Goal: Task Accomplishment & Management: Use online tool/utility

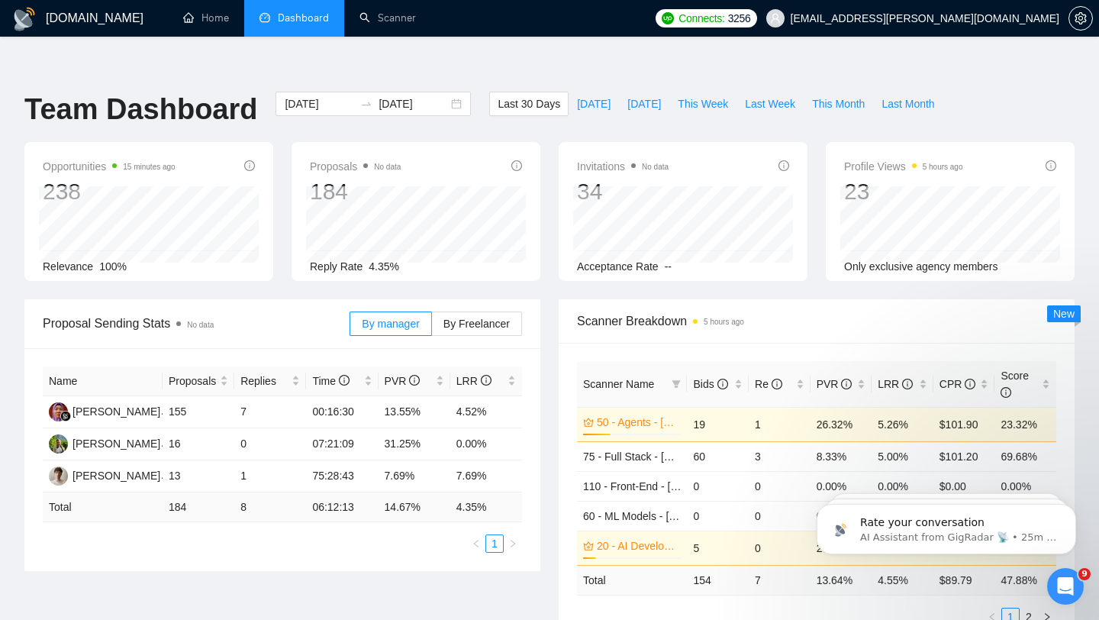
click at [298, 14] on span "Dashboard" at bounding box center [303, 17] width 51 height 13
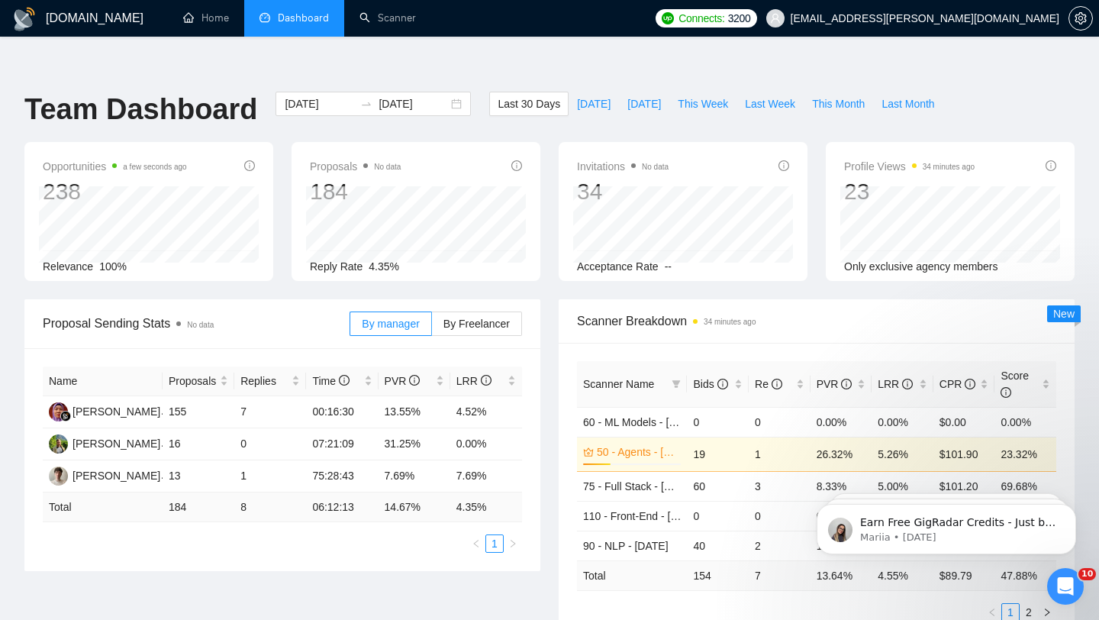
click at [282, 15] on span "Dashboard" at bounding box center [303, 17] width 51 height 13
click at [396, 19] on link "Scanner" at bounding box center [387, 17] width 56 height 13
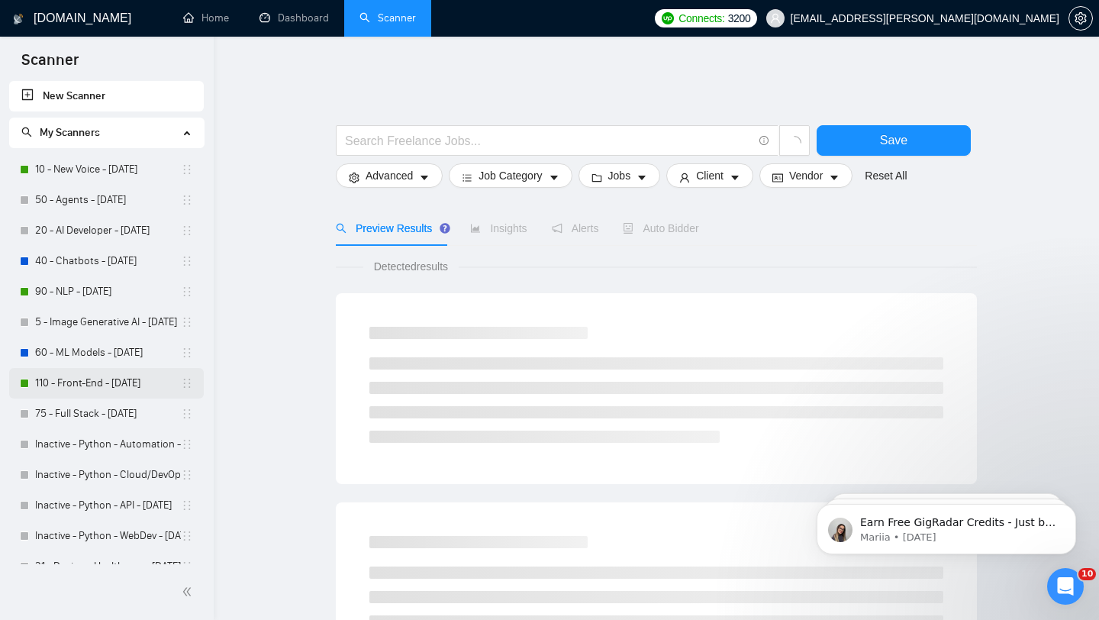
click at [104, 384] on link "110 - Front-End - [DATE]" at bounding box center [108, 383] width 146 height 31
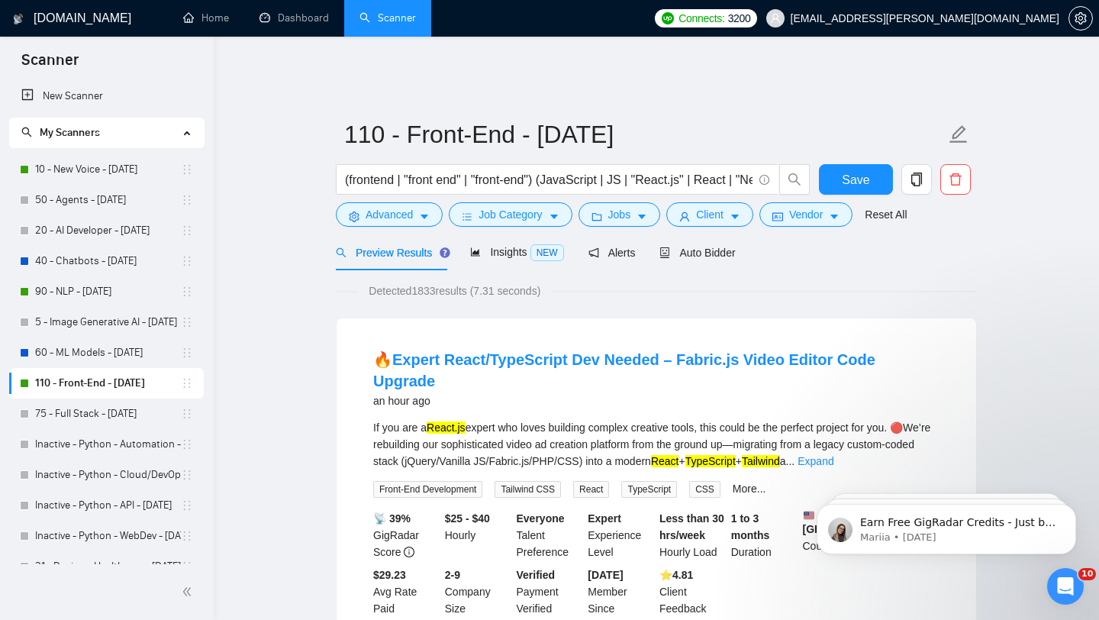
click at [405, 247] on span "Preview Results" at bounding box center [391, 253] width 110 height 12
click at [489, 246] on span "Insights NEW" at bounding box center [516, 252] width 93 height 12
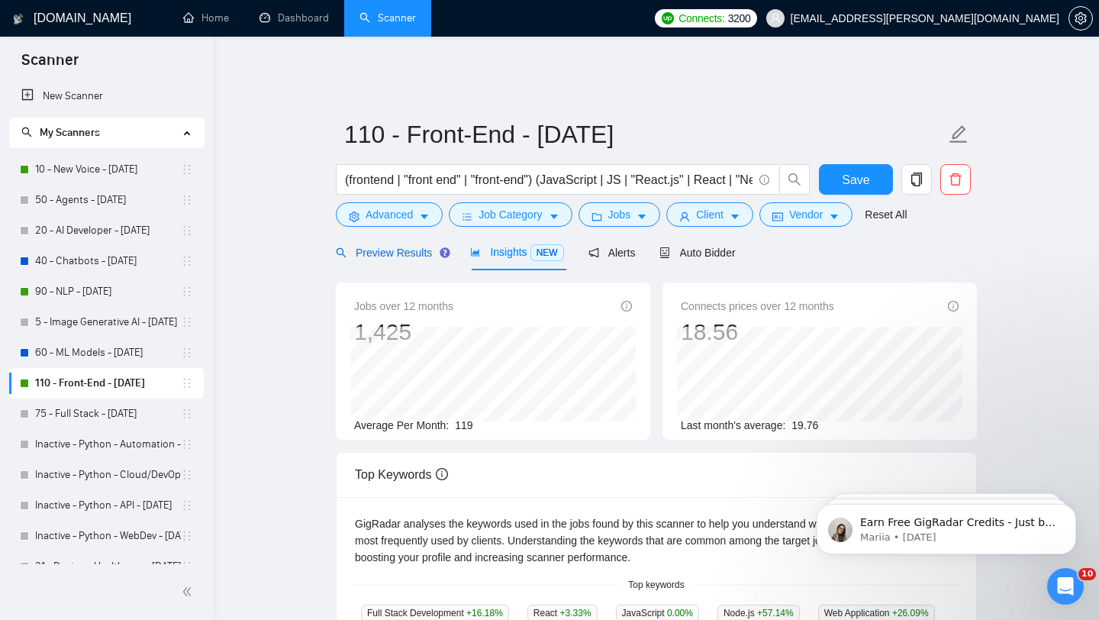
click at [393, 247] on span "Preview Results" at bounding box center [391, 253] width 110 height 12
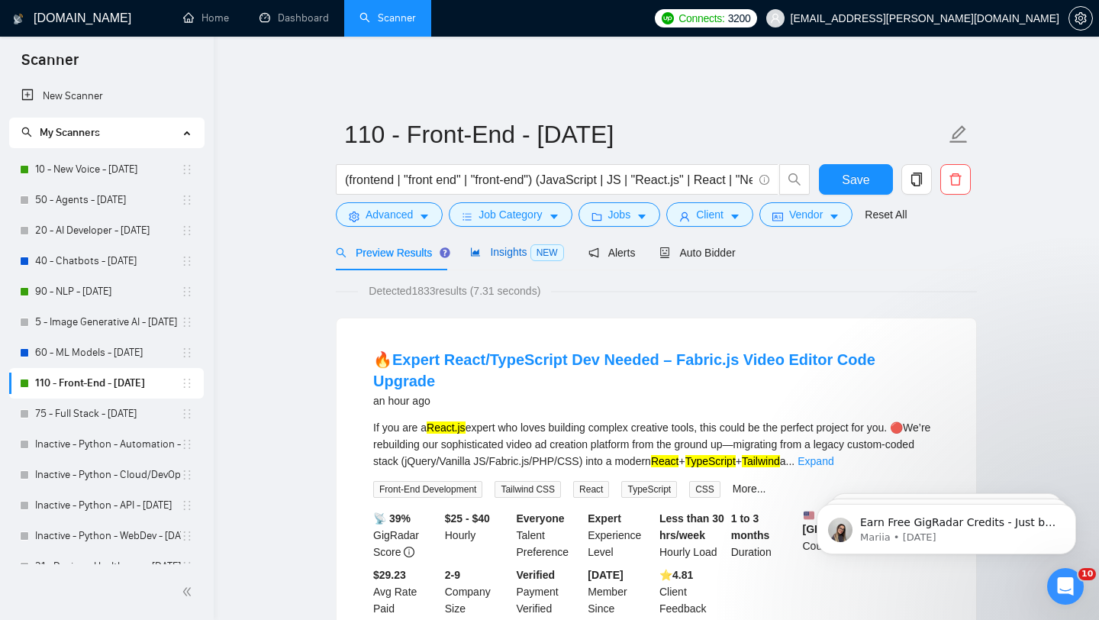
click at [513, 247] on span "Insights NEW" at bounding box center [516, 252] width 93 height 12
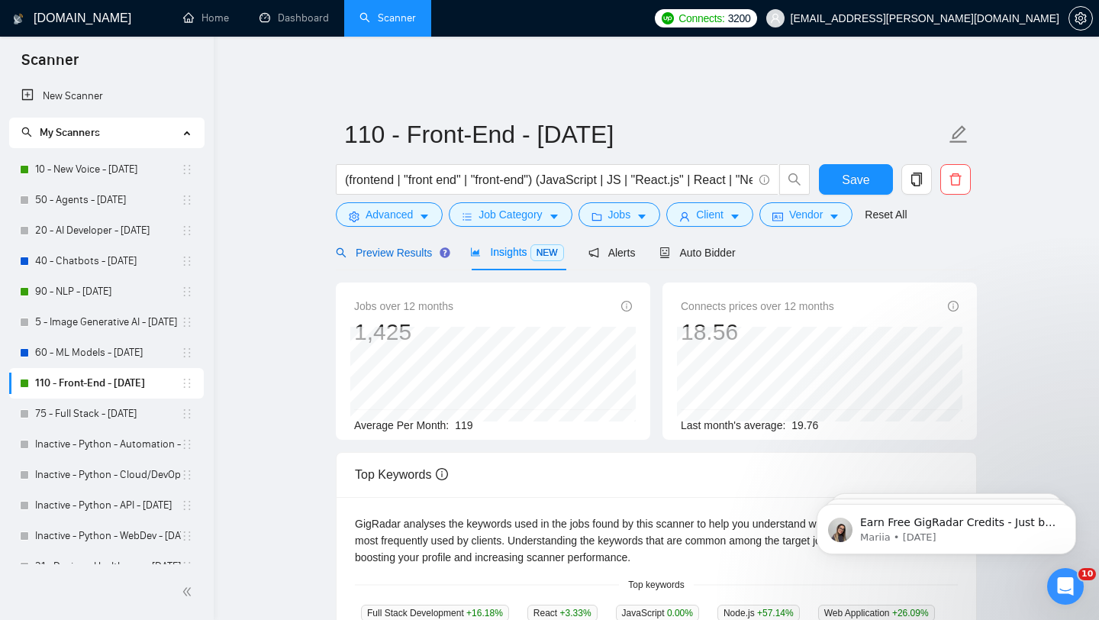
click at [401, 247] on span "Preview Results" at bounding box center [391, 253] width 110 height 12
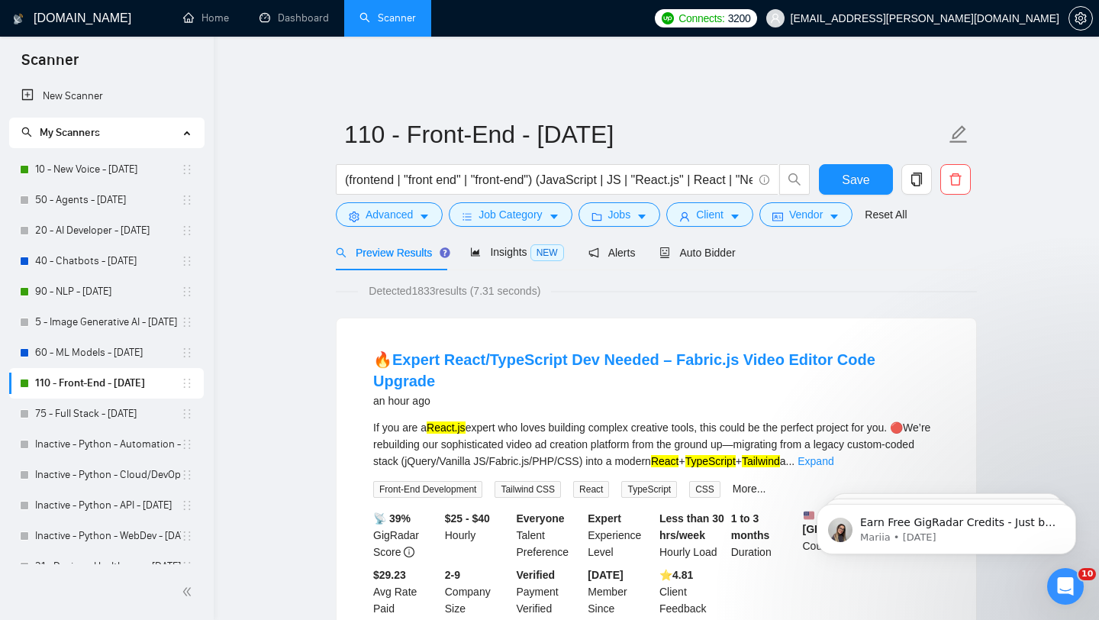
click at [115, 292] on link "90 - NLP - [DATE]" at bounding box center [108, 291] width 146 height 31
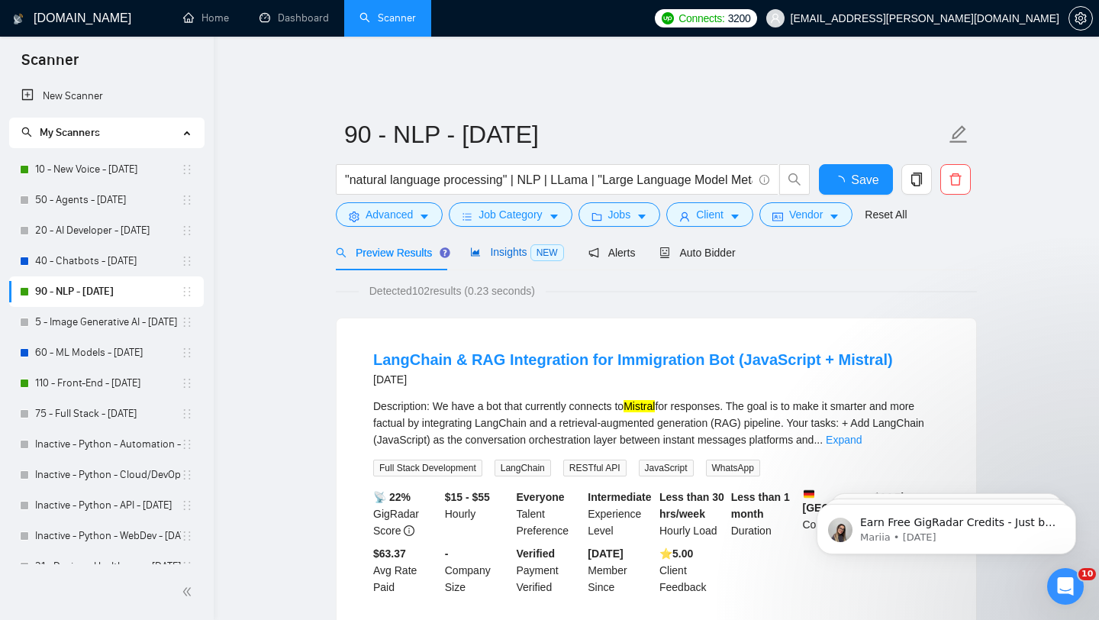
click at [494, 246] on span "Insights NEW" at bounding box center [516, 252] width 93 height 12
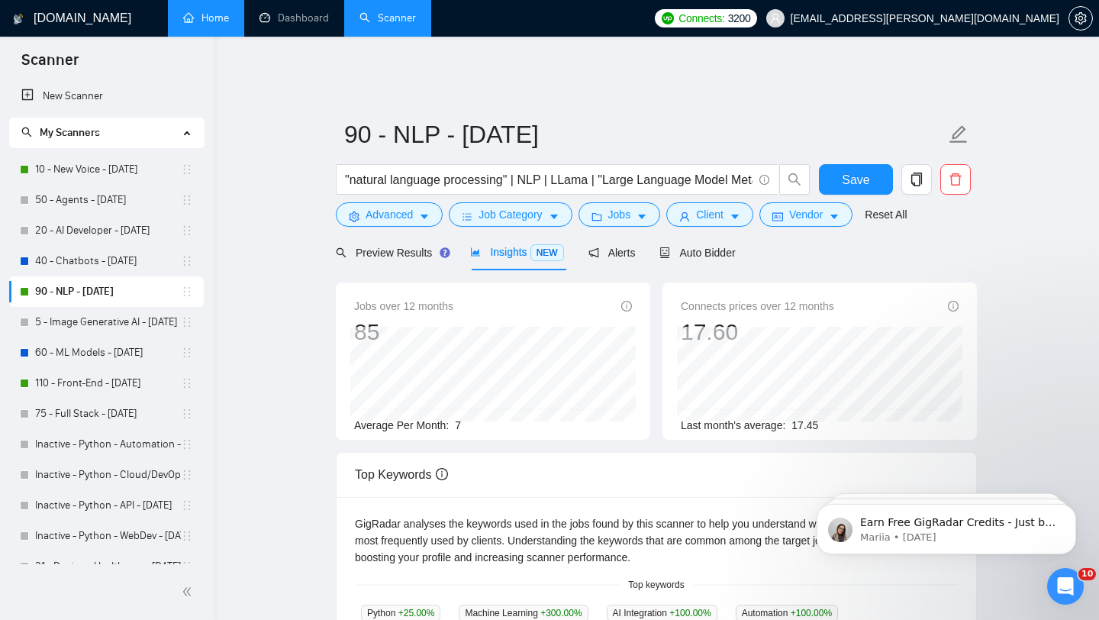
click at [218, 15] on link "Home" at bounding box center [206, 17] width 46 height 13
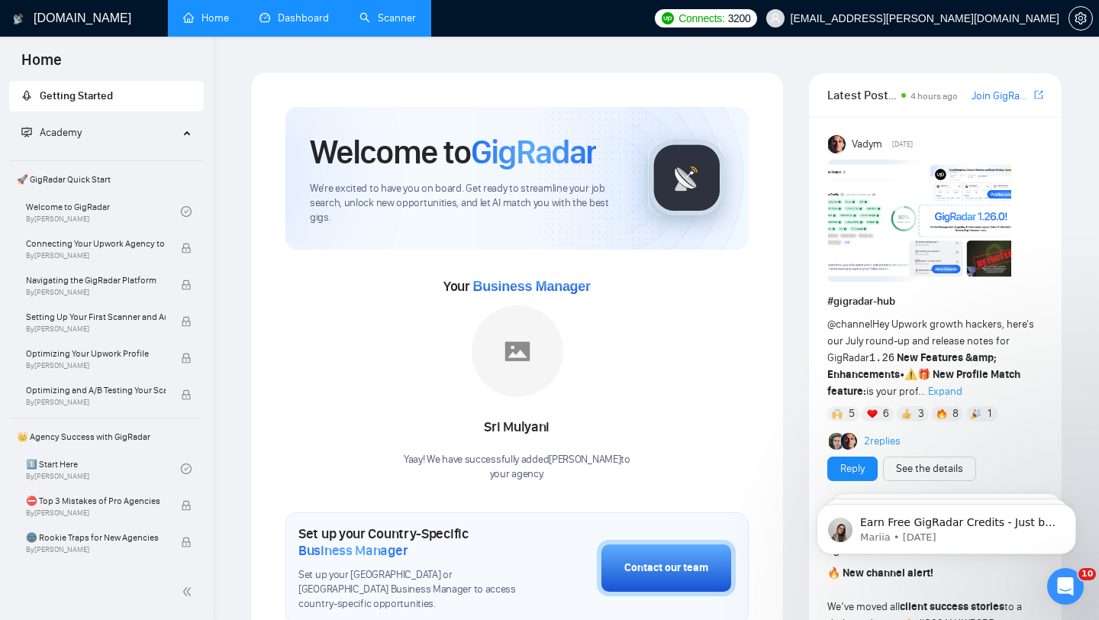
click at [276, 11] on link "Dashboard" at bounding box center [293, 17] width 69 height 13
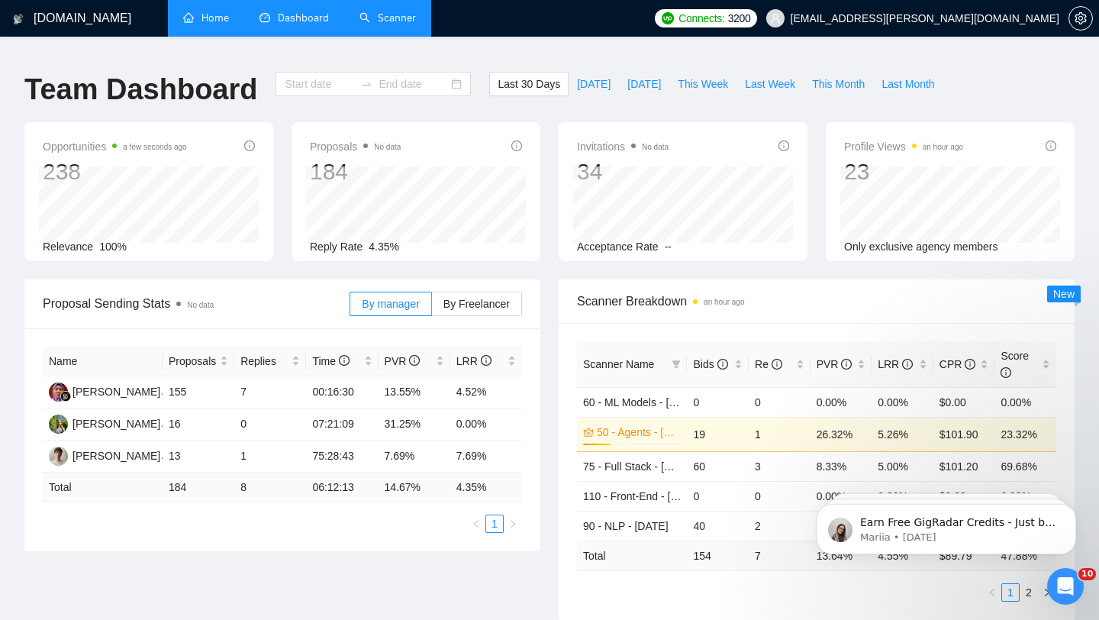
type input "[DATE]"
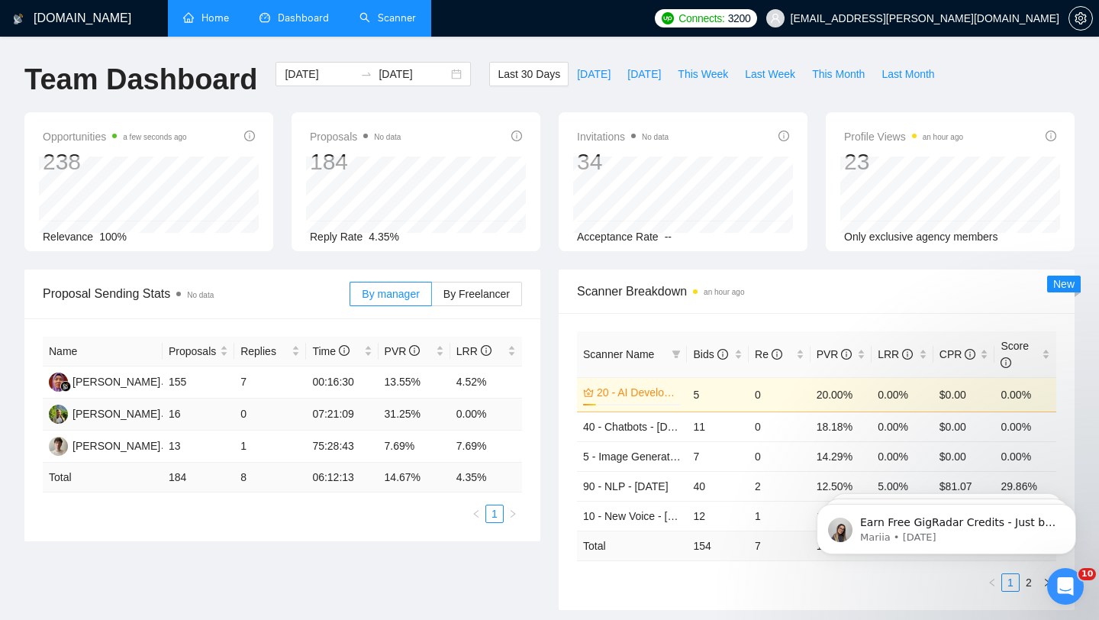
scroll to position [11, 0]
